Goal: Find specific page/section: Find specific page/section

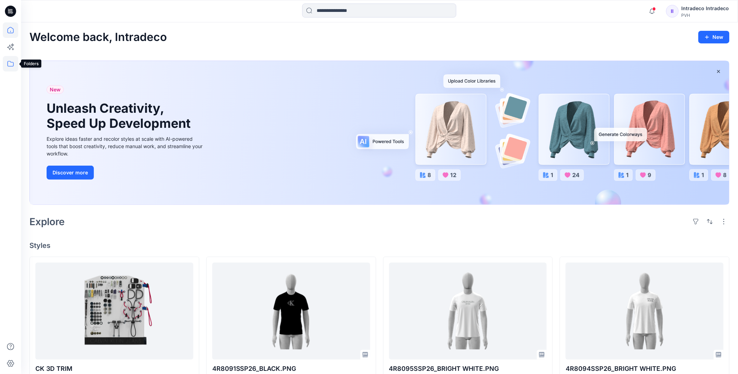
click at [11, 57] on icon at bounding box center [10, 63] width 15 height 15
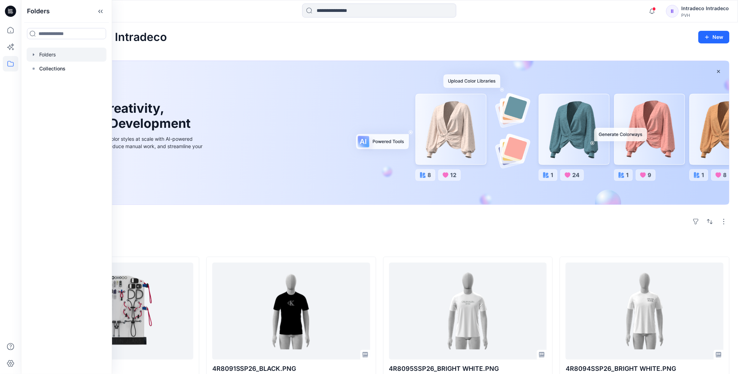
click at [71, 51] on div at bounding box center [67, 55] width 80 height 14
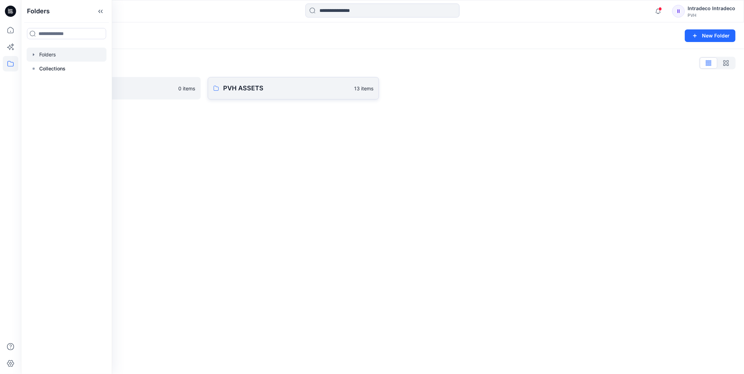
click at [240, 90] on p "PVH ASSETS" at bounding box center [286, 88] width 127 height 10
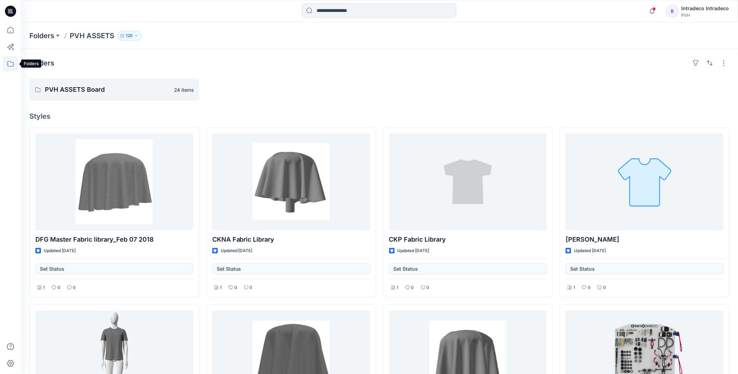
click at [8, 65] on icon at bounding box center [10, 63] width 15 height 15
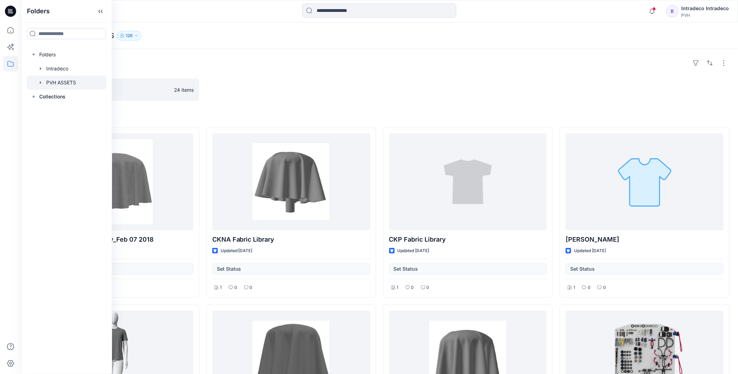
click at [41, 81] on icon "button" at bounding box center [41, 83] width 6 height 6
